Goal: Task Accomplishment & Management: Manage account settings

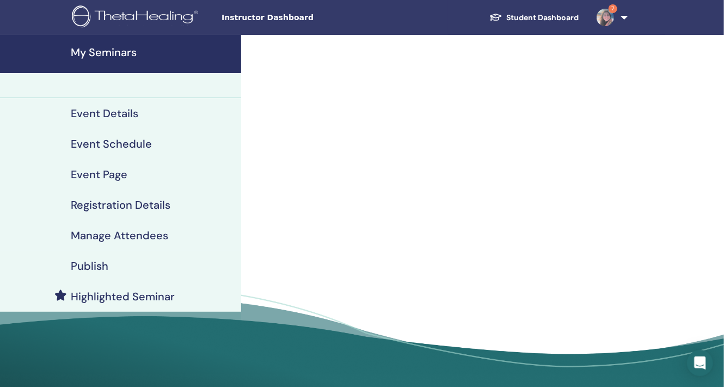
click at [126, 51] on h4 "My Seminars" at bounding box center [153, 52] width 164 height 13
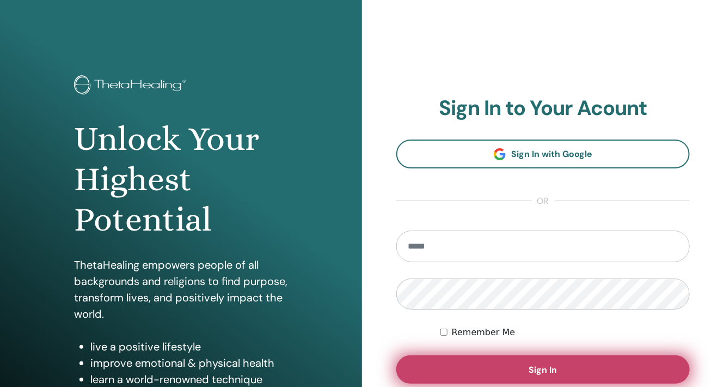
type input "**********"
click at [553, 364] on span "Sign In" at bounding box center [543, 369] width 28 height 11
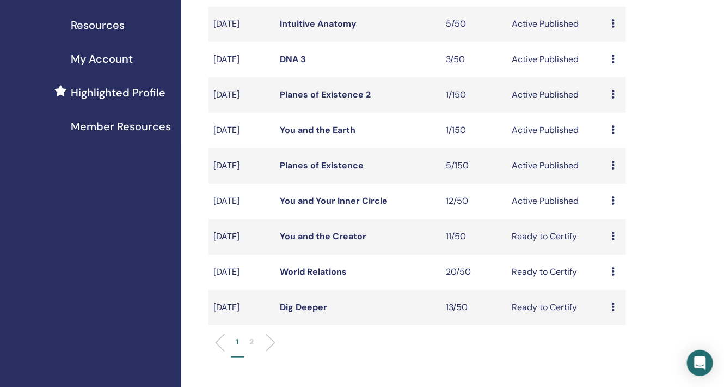
scroll to position [218, 0]
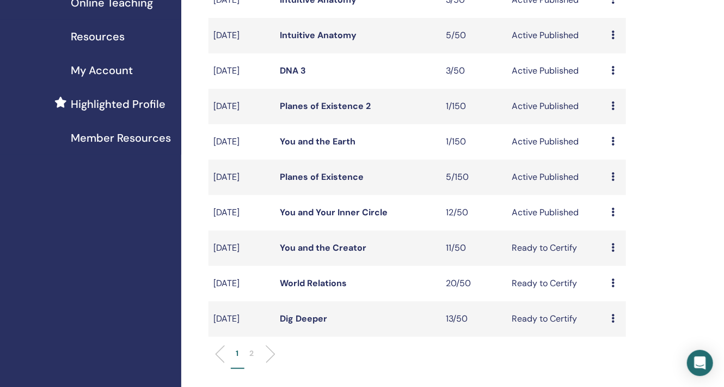
click at [323, 176] on link "Planes of Existence" at bounding box center [322, 176] width 84 height 11
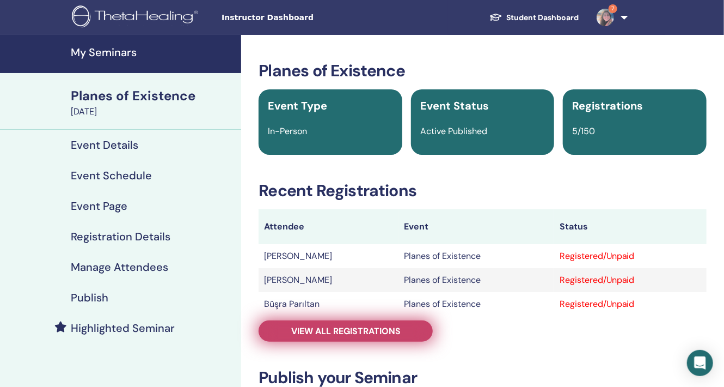
click at [355, 327] on span "View all registrations" at bounding box center [345, 330] width 109 height 11
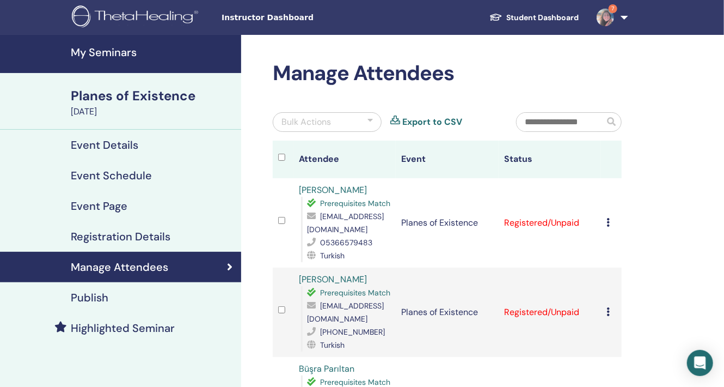
click at [133, 92] on div "Planes of Existence" at bounding box center [153, 96] width 164 height 19
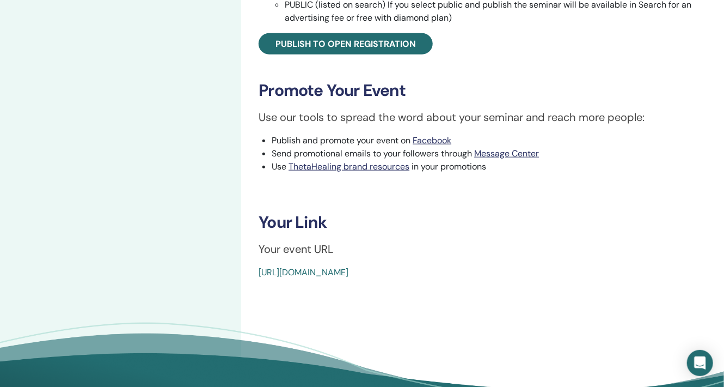
scroll to position [490, 0]
